Goal: Navigation & Orientation: Find specific page/section

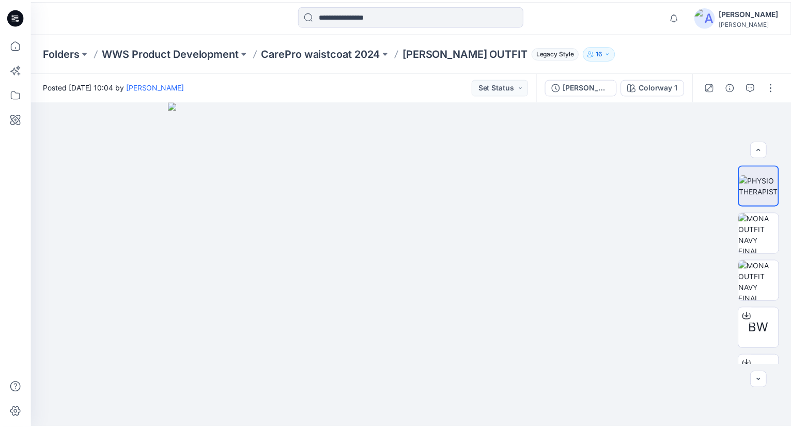
scroll to position [47, 0]
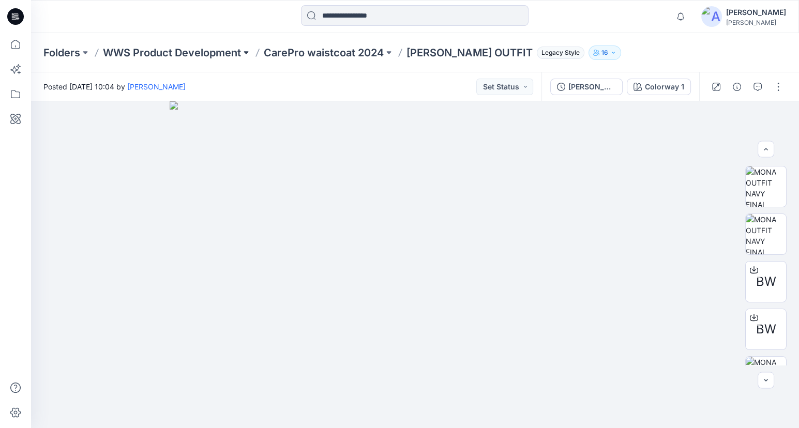
click at [242, 51] on button at bounding box center [246, 52] width 10 height 14
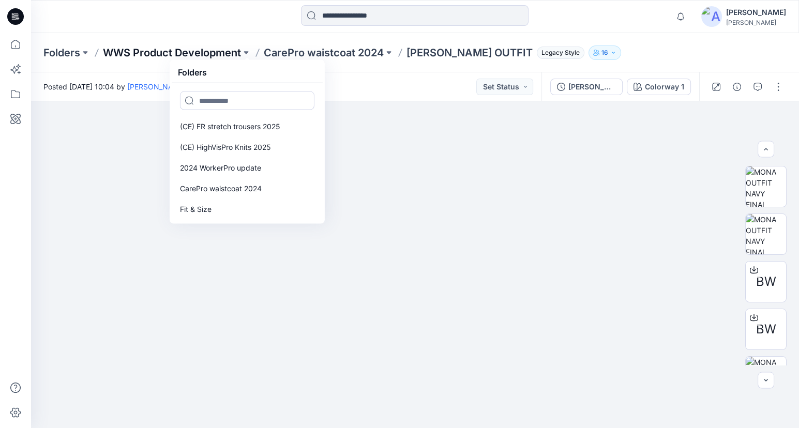
click at [204, 51] on p "WWS Product Development" at bounding box center [172, 52] width 138 height 14
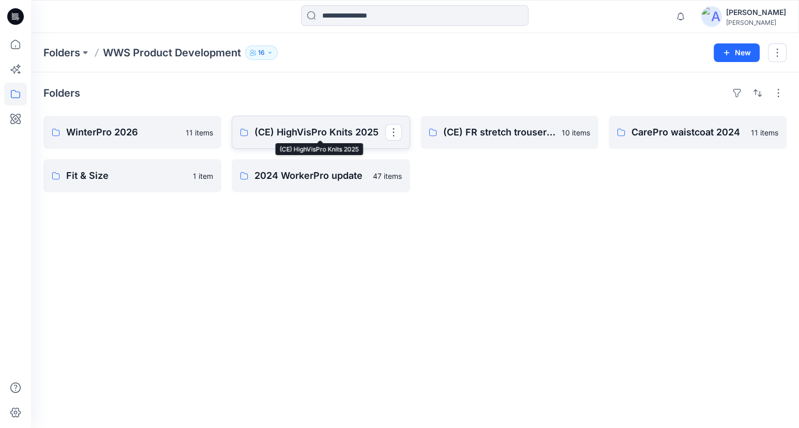
click at [292, 128] on p "(CE) HighVisPro Knits 2025" at bounding box center [319, 132] width 130 height 14
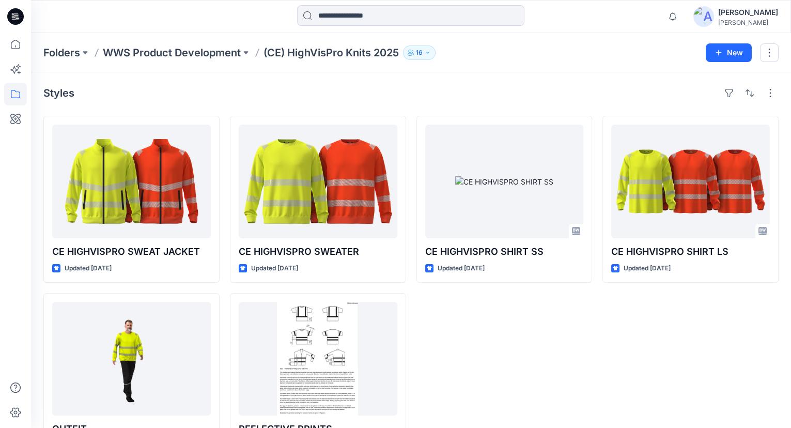
click at [213, 50] on p "WWS Product Development" at bounding box center [172, 52] width 138 height 14
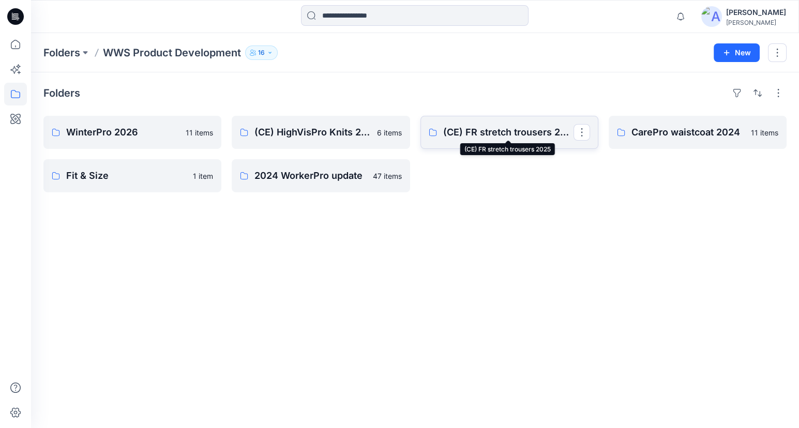
click at [506, 127] on p "(CE) FR stretch trousers 2025" at bounding box center [508, 132] width 130 height 14
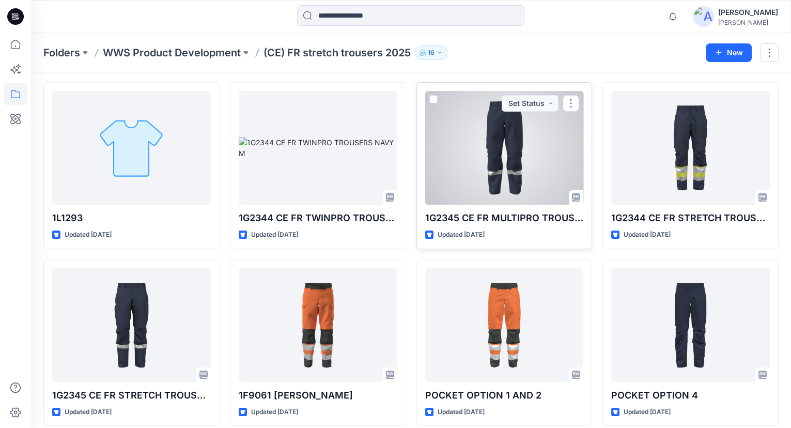
scroll to position [47, 0]
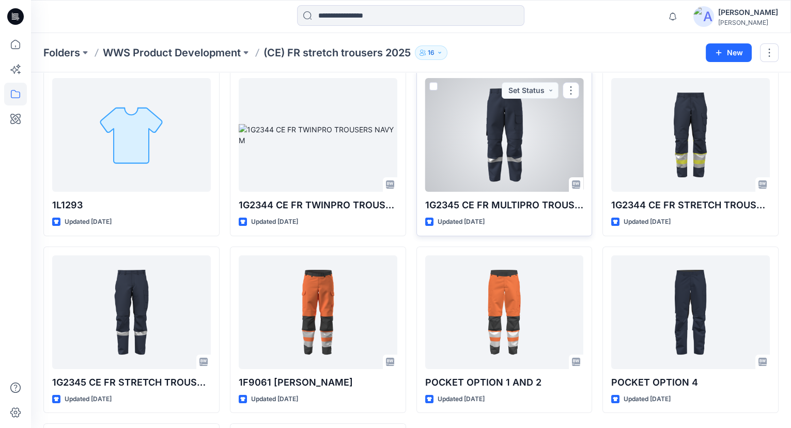
click at [499, 124] on div at bounding box center [504, 135] width 159 height 114
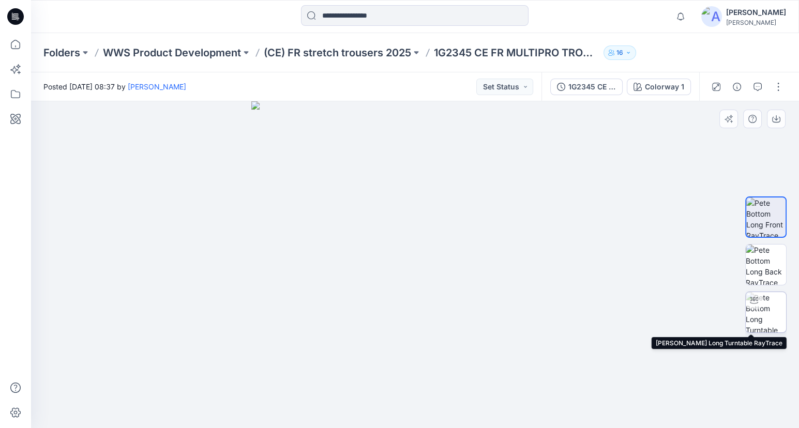
click at [767, 304] on img at bounding box center [765, 312] width 40 height 40
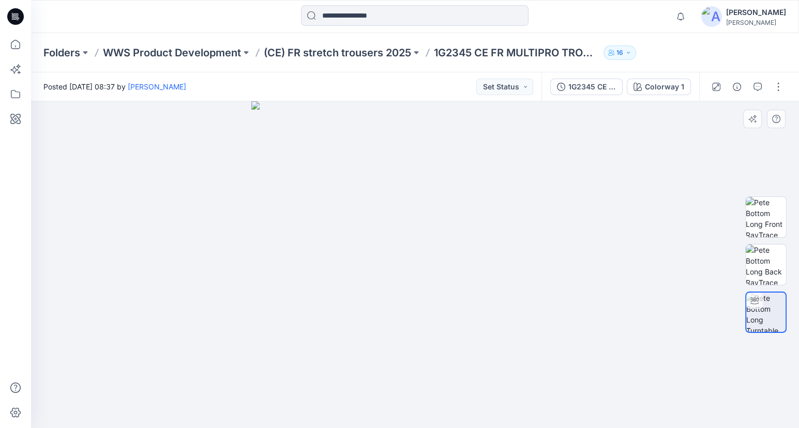
drag, startPoint x: 466, startPoint y: 322, endPoint x: 224, endPoint y: 316, distance: 242.0
click at [224, 316] on div at bounding box center [415, 264] width 768 height 327
drag, startPoint x: 390, startPoint y: 267, endPoint x: 353, endPoint y: 246, distance: 42.8
click at [345, 266] on div at bounding box center [415, 264] width 768 height 327
click at [358, 54] on p "(CE) FR stretch trousers 2025" at bounding box center [337, 52] width 147 height 14
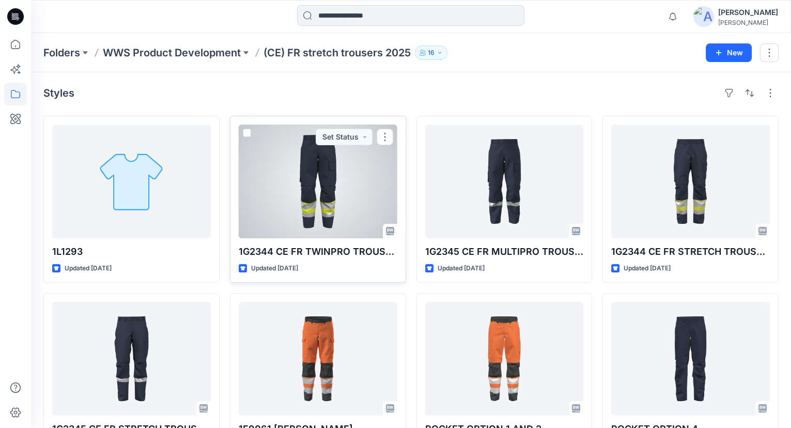
click at [303, 211] on div at bounding box center [318, 182] width 159 height 114
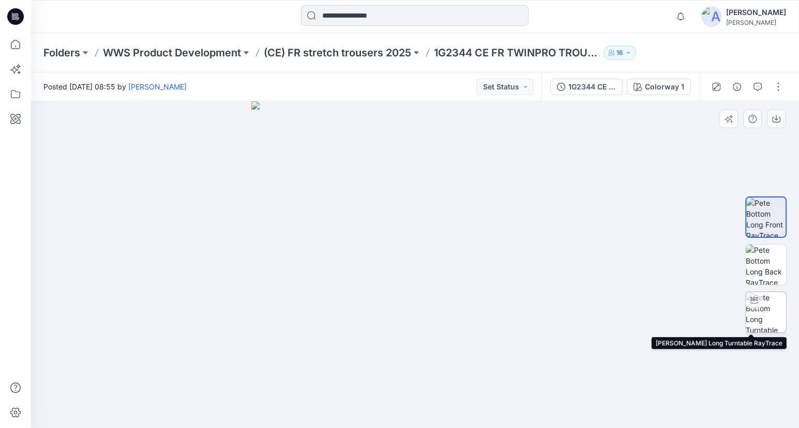
click at [758, 305] on div at bounding box center [753, 300] width 17 height 17
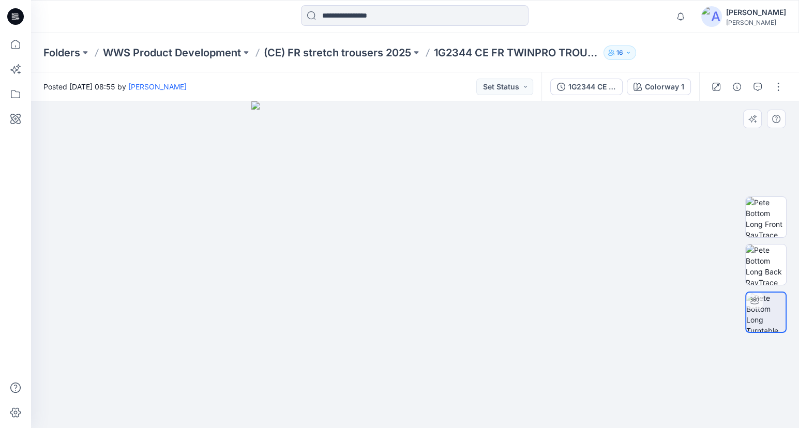
drag, startPoint x: 480, startPoint y: 309, endPoint x: 218, endPoint y: 284, distance: 263.2
click at [218, 284] on div at bounding box center [415, 264] width 768 height 327
